Goal: Transaction & Acquisition: Purchase product/service

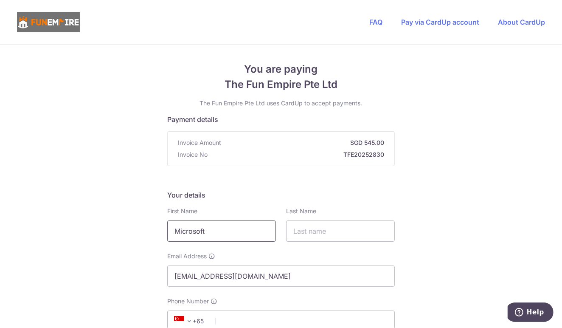
click at [229, 234] on input "Microsoft" at bounding box center [221, 230] width 109 height 21
drag, startPoint x: 234, startPoint y: 231, endPoint x: 165, endPoint y: 236, distance: 69.0
click at [167, 236] on input "Microsoft" at bounding box center [221, 230] width 109 height 21
type input "[PERSON_NAME]"
type input "Bharadwaj kundapura [PERSON_NAME]"
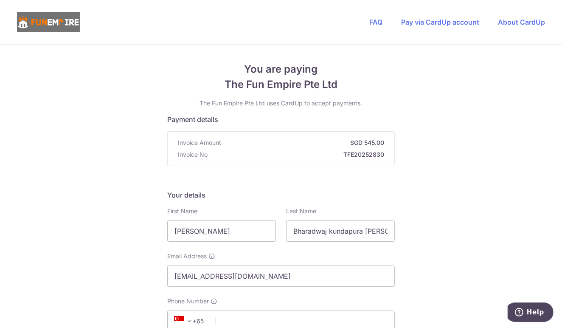
select select "65"
type input "91397244"
type input "218374"
type input "[STREET_ADDRESS]"
click at [254, 278] on input "[EMAIL_ADDRESS][DOMAIN_NAME]" at bounding box center [281, 275] width 228 height 21
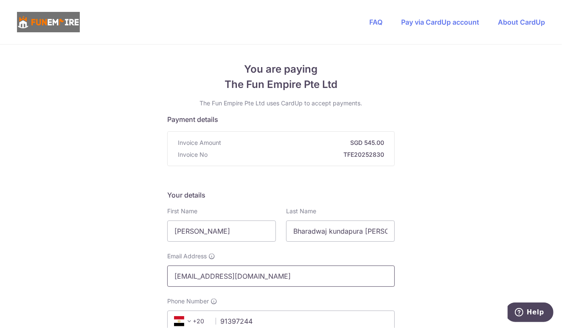
drag, startPoint x: 266, startPoint y: 278, endPoint x: 45, endPoint y: 276, distance: 221.3
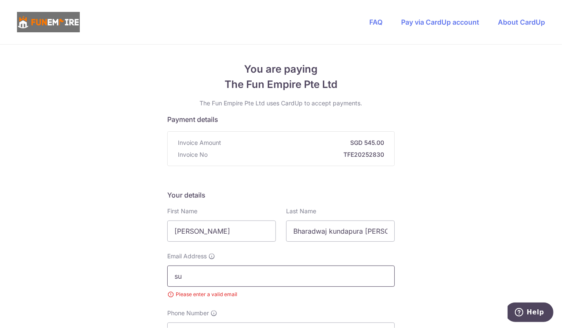
type input "[EMAIL_ADDRESS][DOMAIN_NAME]"
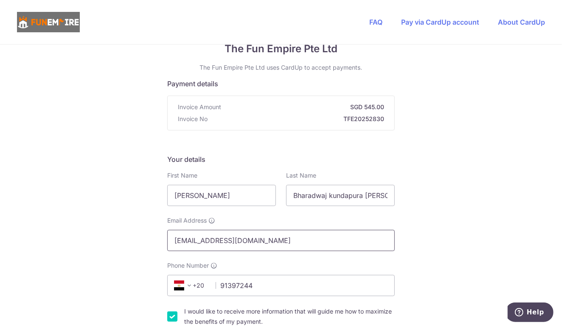
scroll to position [85, 0]
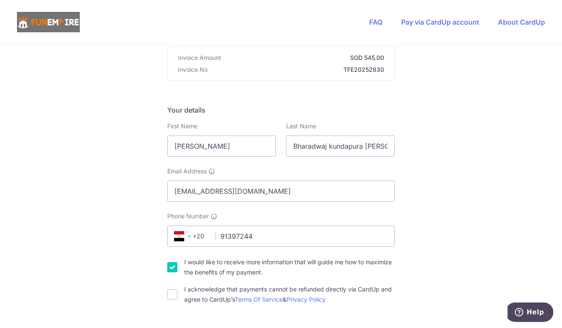
click at [192, 235] on span at bounding box center [189, 236] width 10 height 10
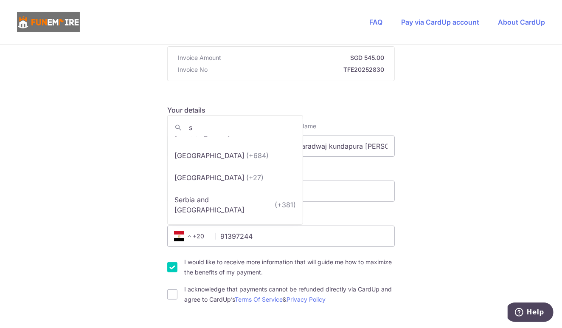
scroll to position [0, 0]
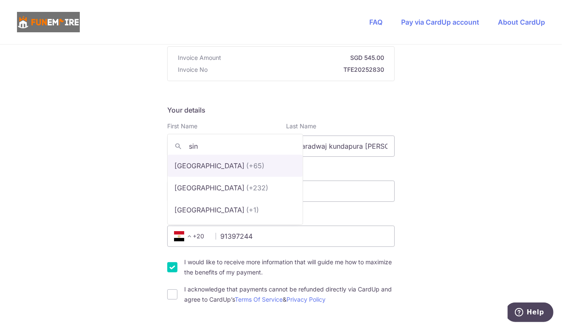
type input "sing"
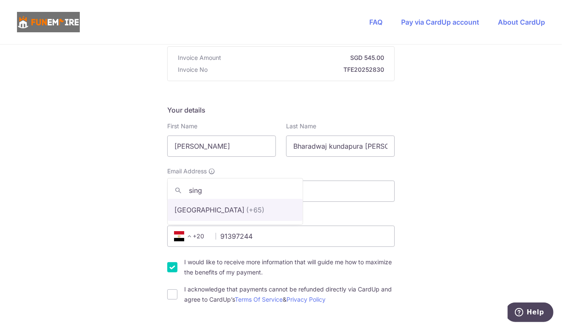
select select "199"
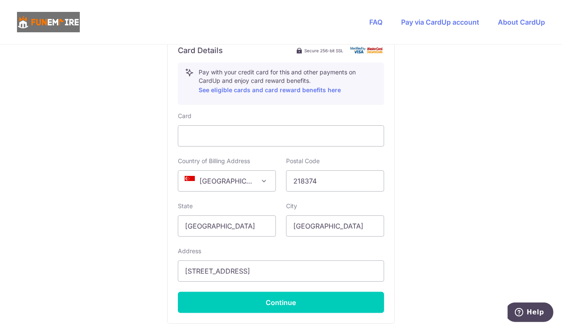
scroll to position [510, 0]
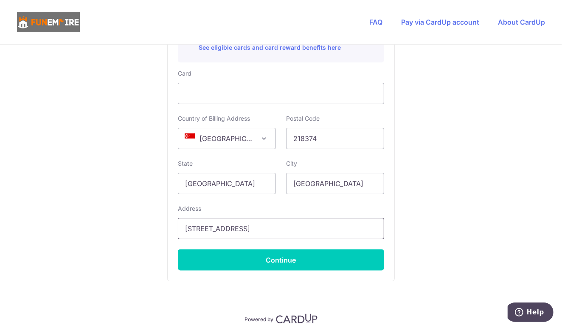
drag, startPoint x: 260, startPoint y: 228, endPoint x: 140, endPoint y: 218, distance: 120.2
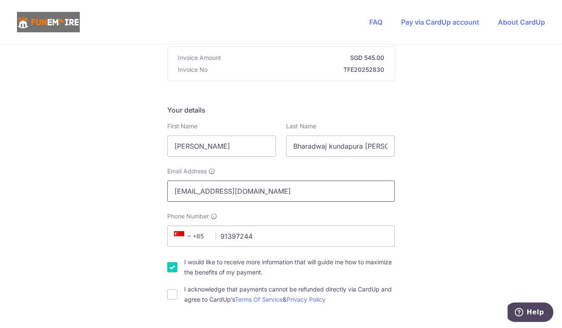
scroll to position [0, 0]
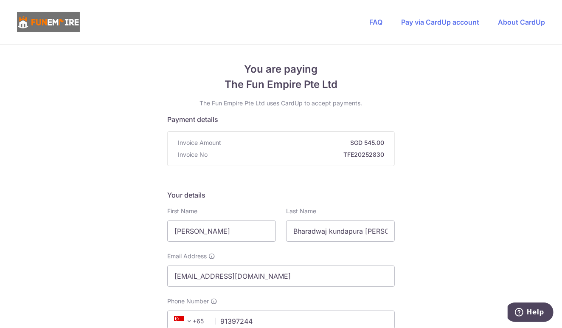
type input "[STREET_ADDRESS]"
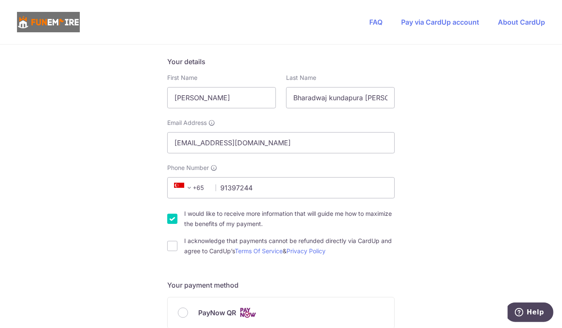
scroll to position [170, 0]
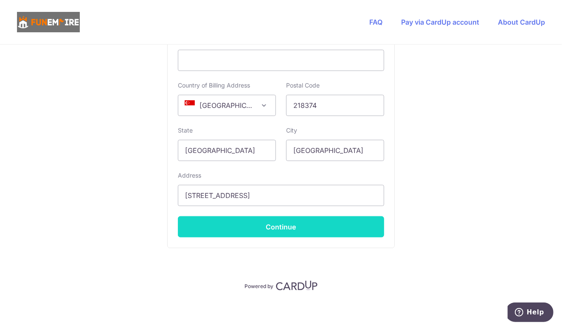
click at [250, 232] on button "Continue" at bounding box center [281, 226] width 206 height 21
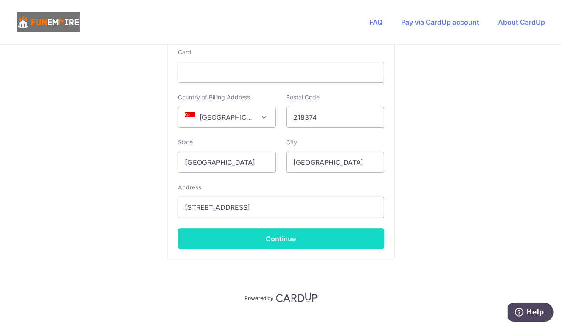
scroll to position [192, 0]
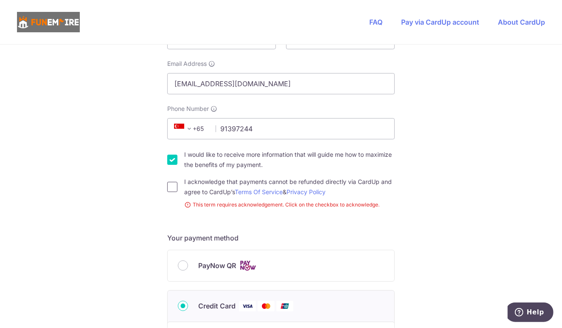
click at [169, 186] on input "I acknowledge that payments cannot be refunded directly via CardUp and agree to…" at bounding box center [172, 187] width 10 height 10
checkbox input "true"
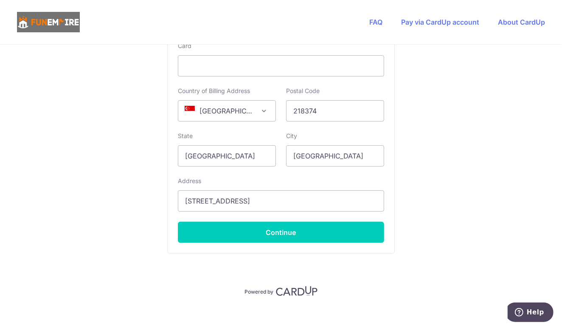
scroll to position [543, 0]
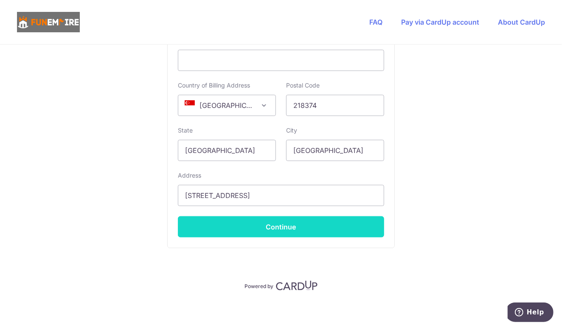
click at [274, 230] on button "Continue" at bounding box center [281, 226] width 206 height 21
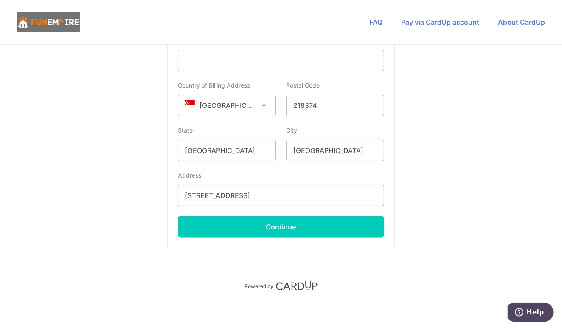
type input "**** 2578"
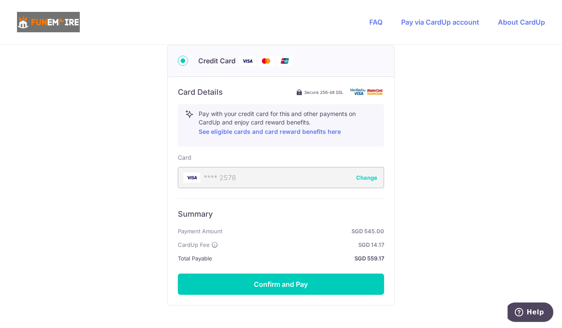
scroll to position [383, 0]
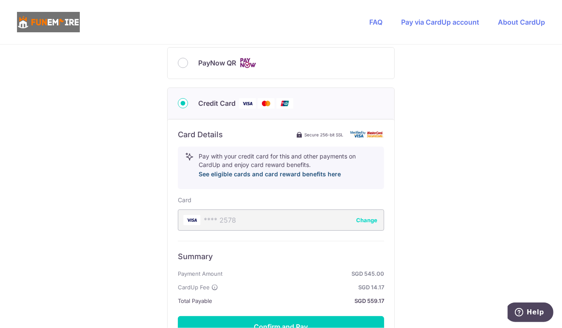
click at [298, 172] on link "See eligible cards and card reward benefits here" at bounding box center [270, 173] width 142 height 7
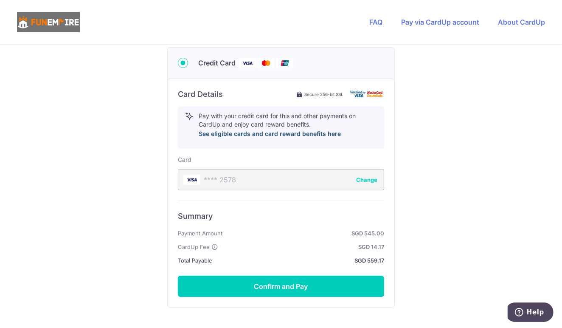
scroll to position [482, 0]
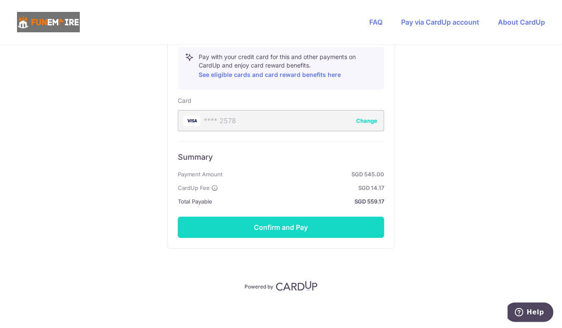
click at [262, 217] on button "Confirm and Pay" at bounding box center [281, 227] width 206 height 21
